Goal: Information Seeking & Learning: Learn about a topic

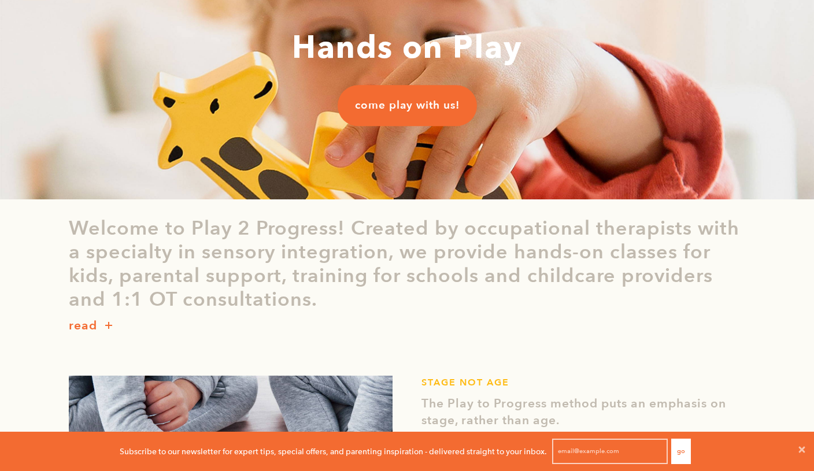
scroll to position [259, 0]
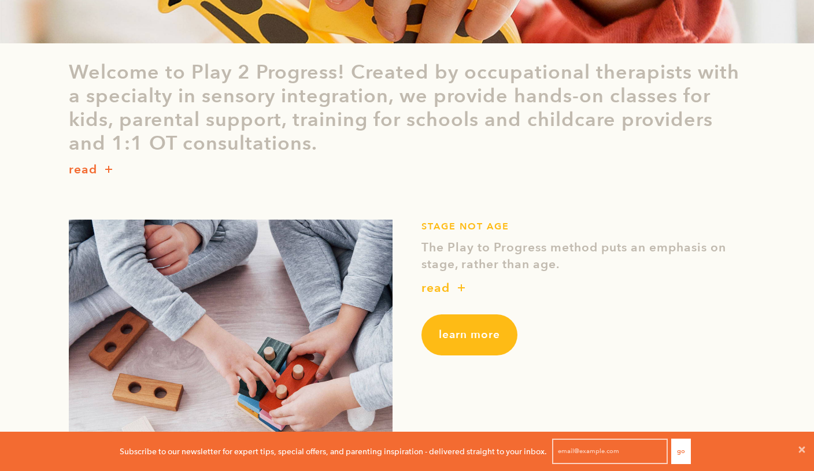
click at [431, 287] on p "read" at bounding box center [435, 288] width 28 height 18
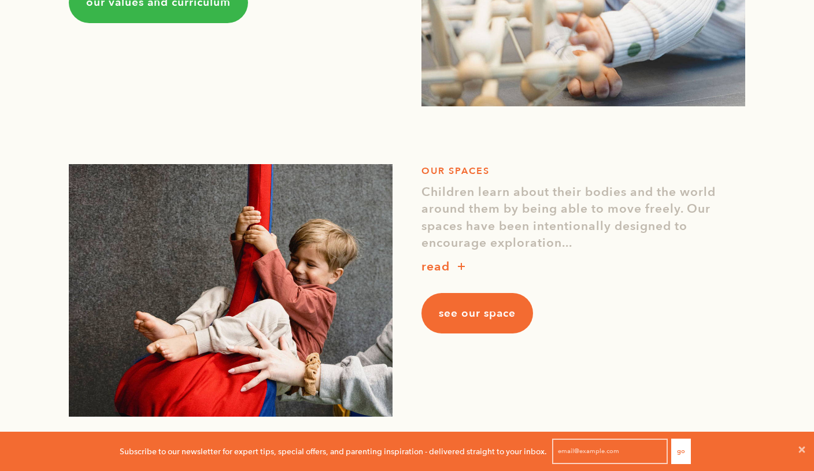
scroll to position [1034, 0]
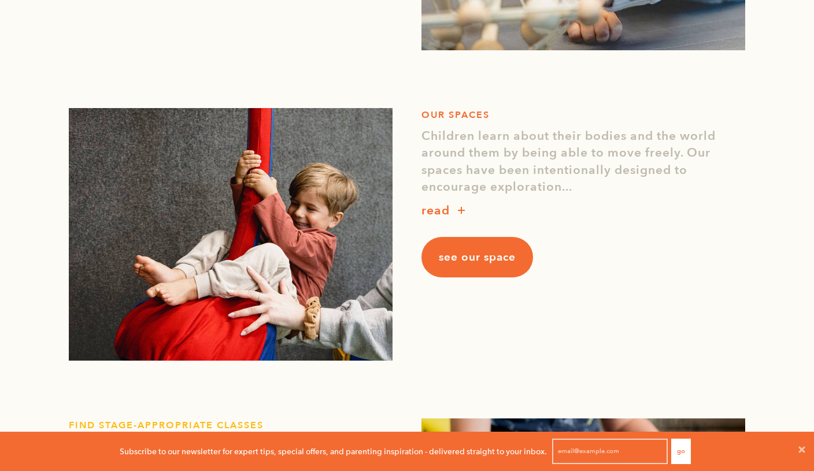
click at [428, 213] on p "read" at bounding box center [435, 211] width 28 height 18
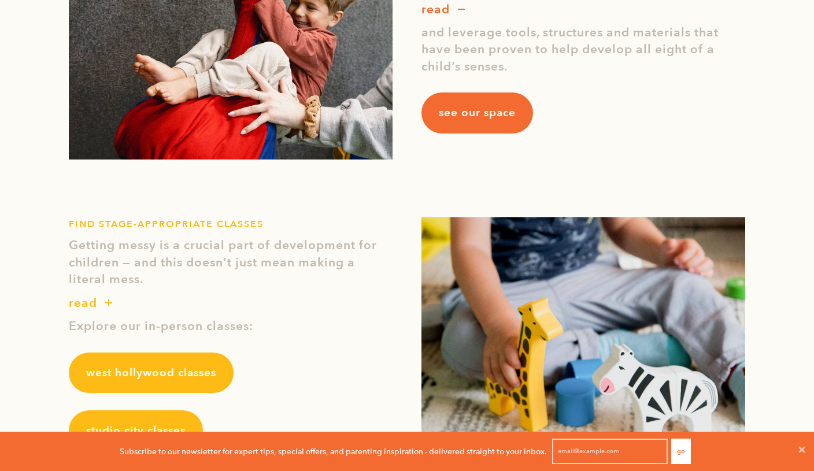
scroll to position [1339, 0]
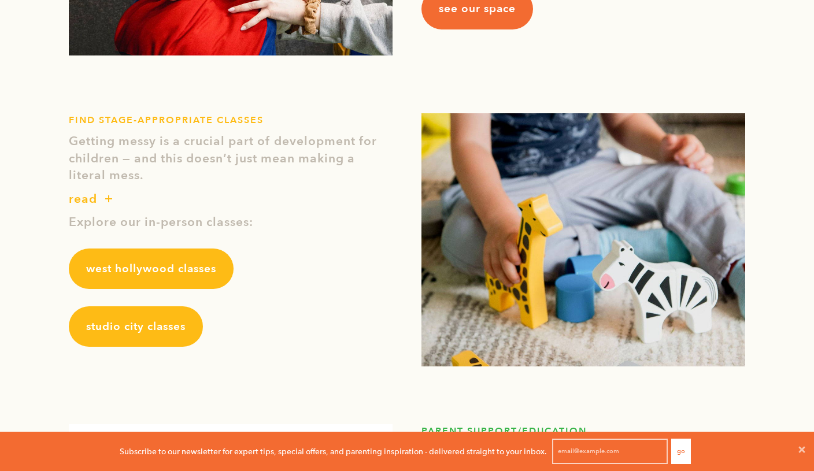
click at [145, 327] on span "studio city classes" at bounding box center [135, 326] width 99 height 15
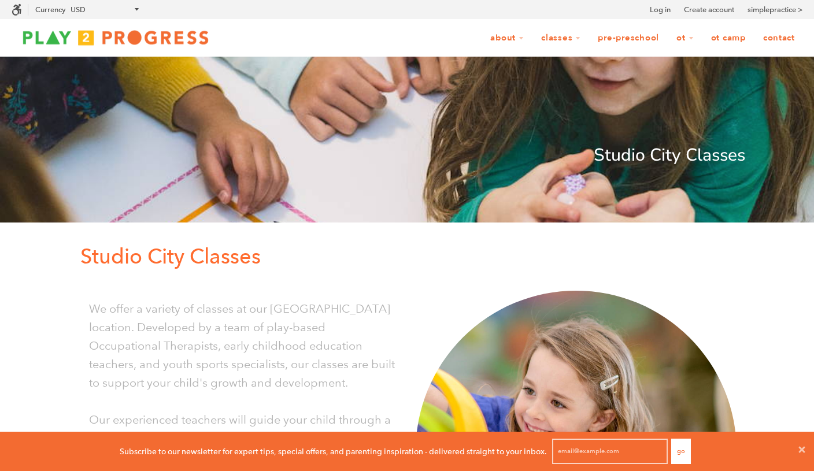
click at [725, 42] on link "OT Camp" at bounding box center [728, 38] width 50 height 22
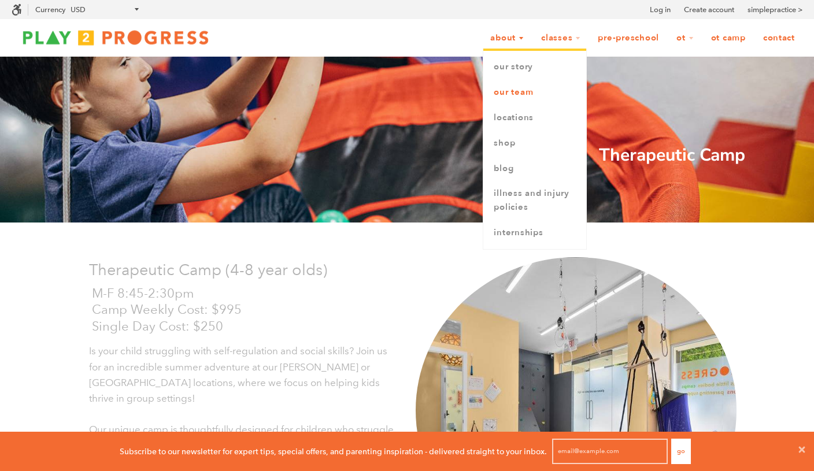
click at [511, 95] on link "Our Team" at bounding box center [534, 92] width 103 height 25
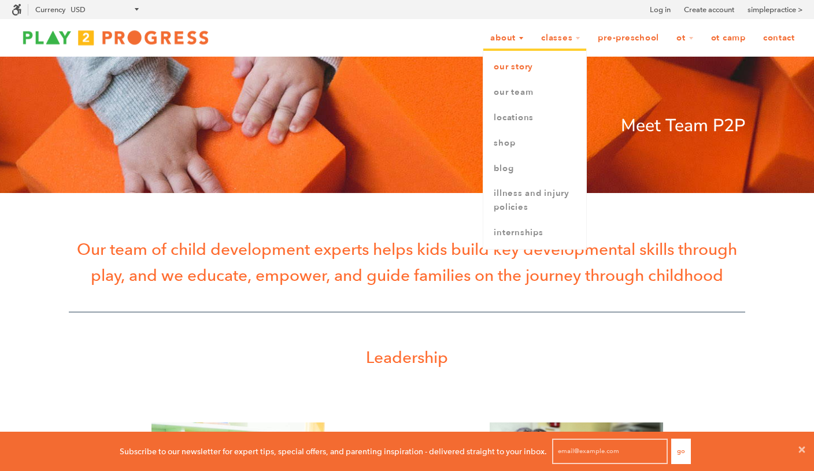
click at [510, 63] on link "Our Story" at bounding box center [534, 66] width 103 height 25
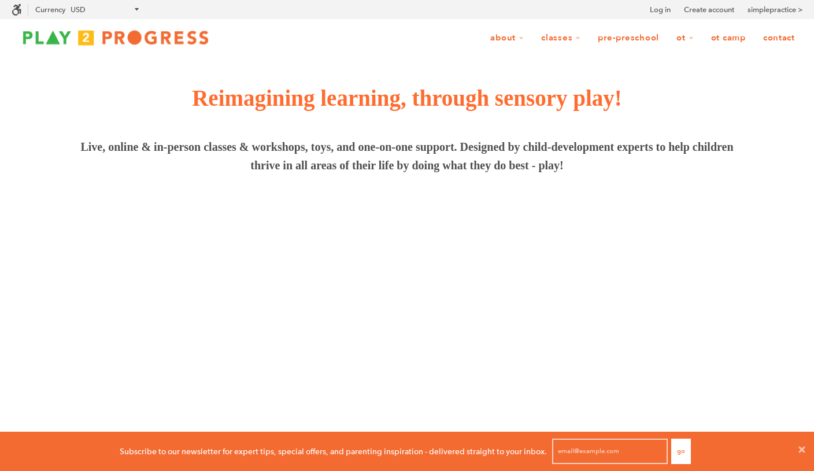
scroll to position [1, 1]
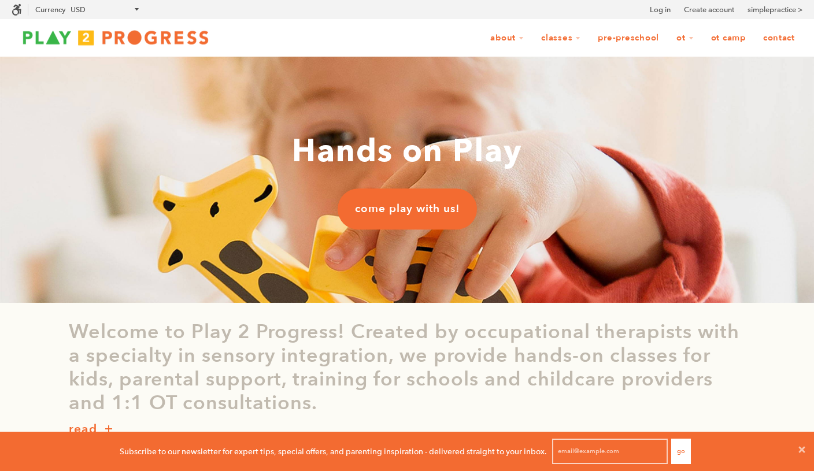
scroll to position [1, 1]
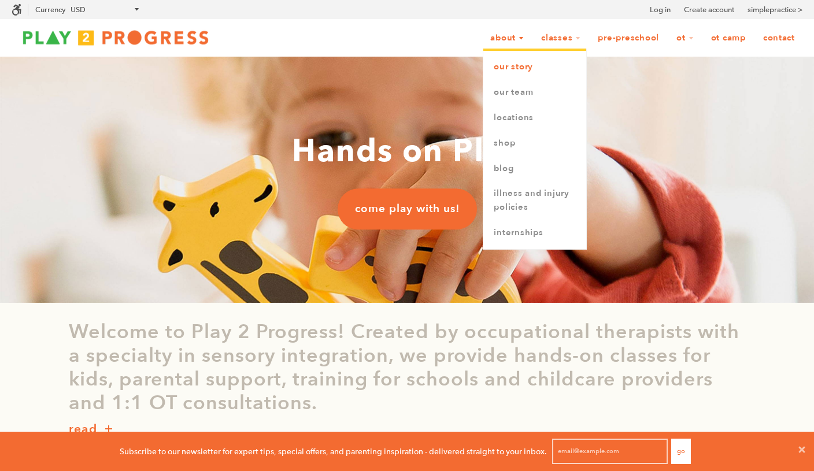
click at [504, 67] on link "Our Story" at bounding box center [534, 66] width 103 height 25
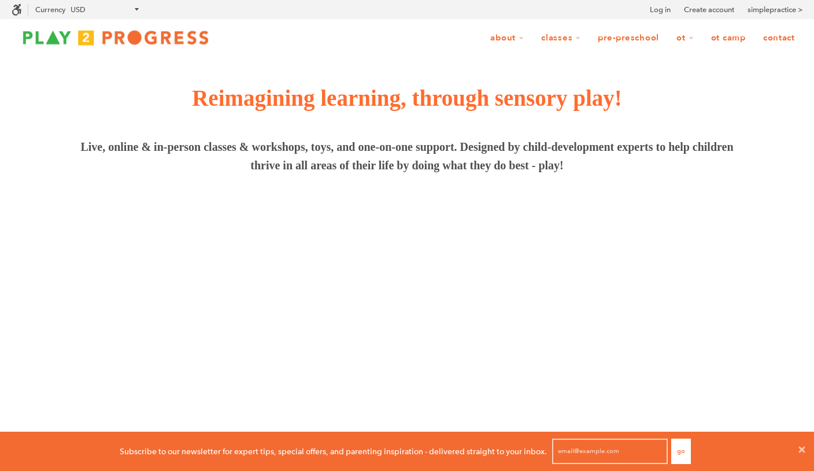
scroll to position [1, 1]
click at [365, 392] on img at bounding box center [407, 300] width 814 height 195
